Goal: Check status: Check status

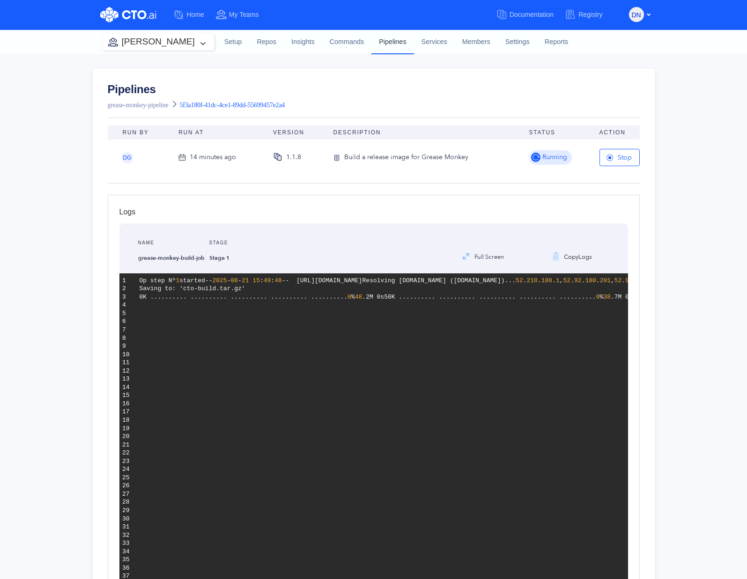
click at [371, 38] on link "Pipelines" at bounding box center [392, 42] width 42 height 24
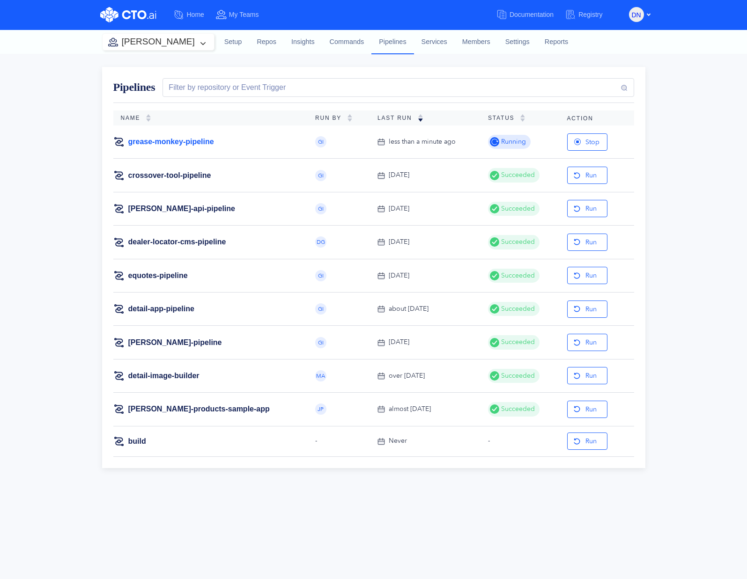
click at [178, 140] on link "grease-monkey-pipeline" at bounding box center [171, 142] width 86 height 10
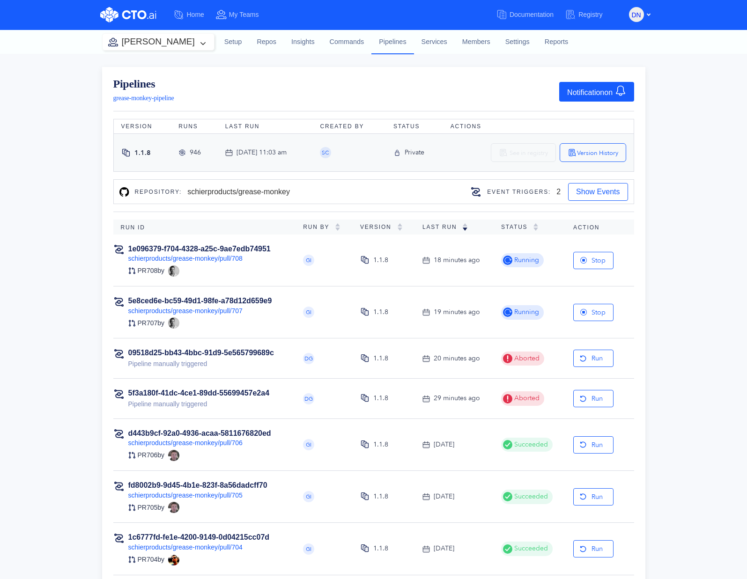
click at [668, 347] on div "Pipelines grease-monkey-pipeline Notification on Version Runs Last Run Created …" at bounding box center [373, 430] width 747 height 752
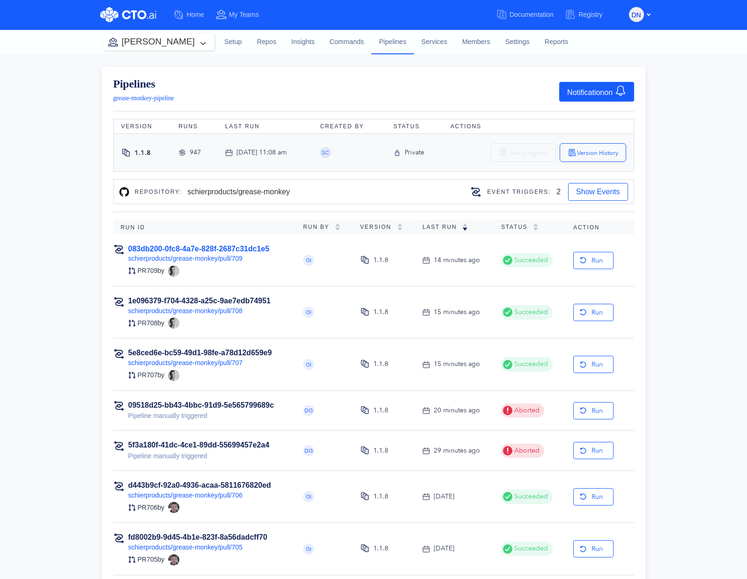
click at [267, 250] on link "083db200-0fc8-4a7e-828f-2687c31dc1e5" at bounding box center [198, 249] width 141 height 8
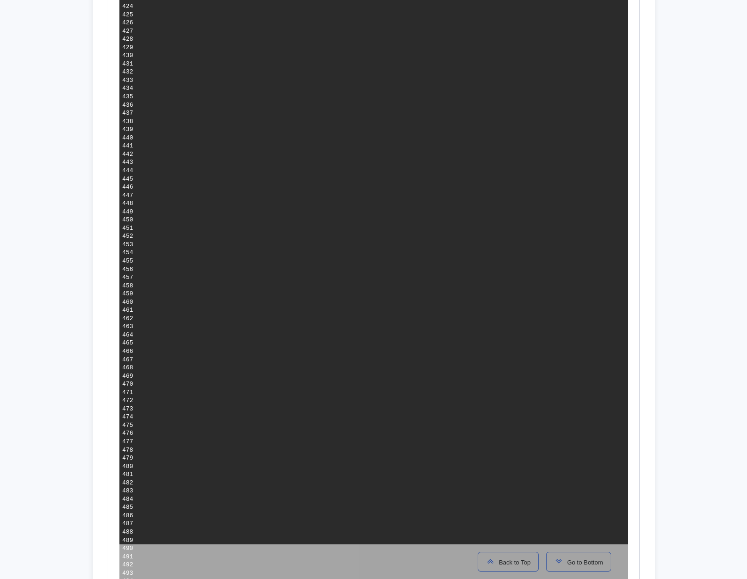
scroll to position [3785, 0]
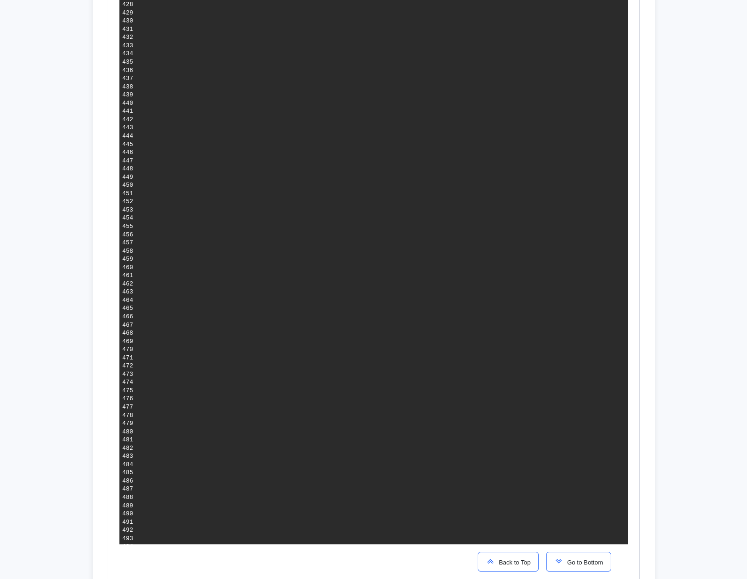
copy span "b62a8ead1472abad7956f432cf31428b625645a5"
